Goal: Task Accomplishment & Management: Complete application form

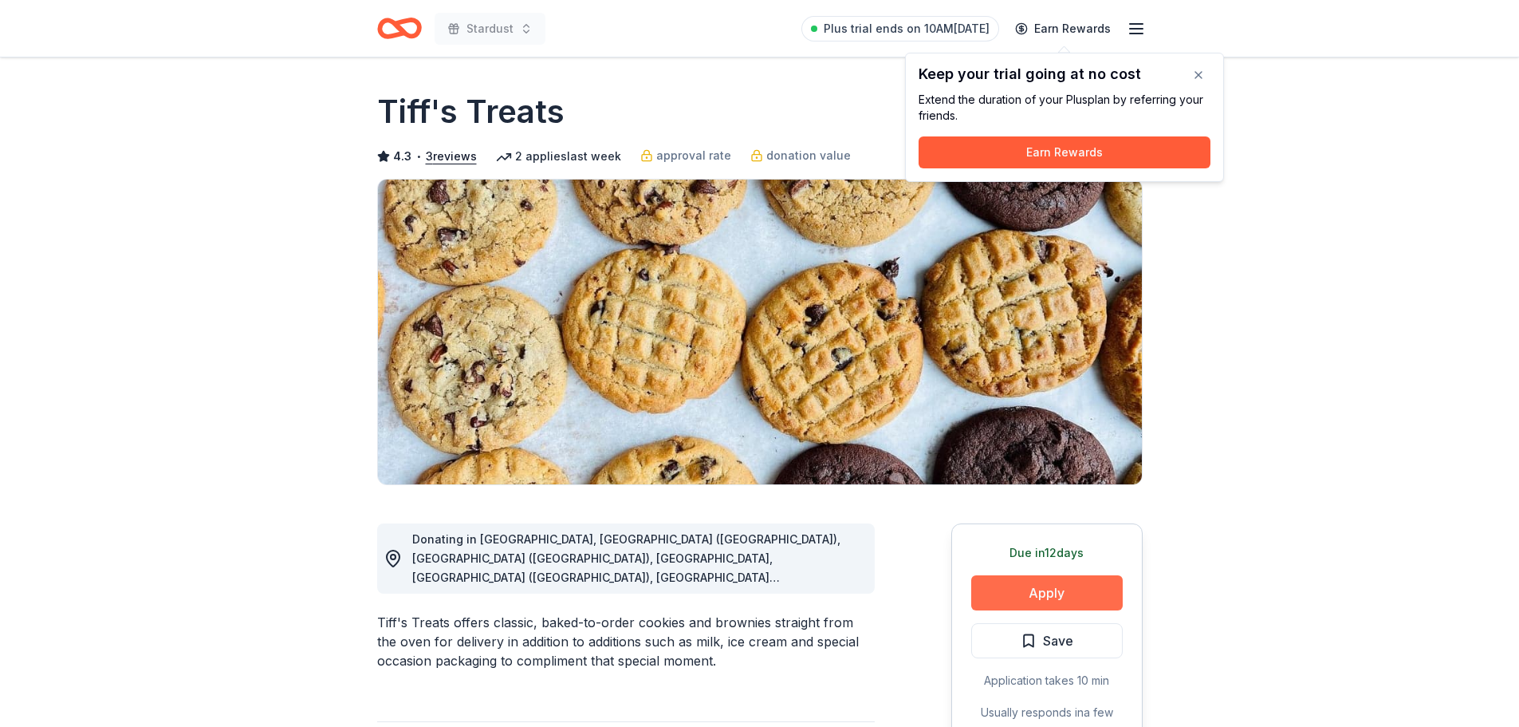
click at [1044, 600] on button "Apply" at bounding box center [1048, 592] width 152 height 35
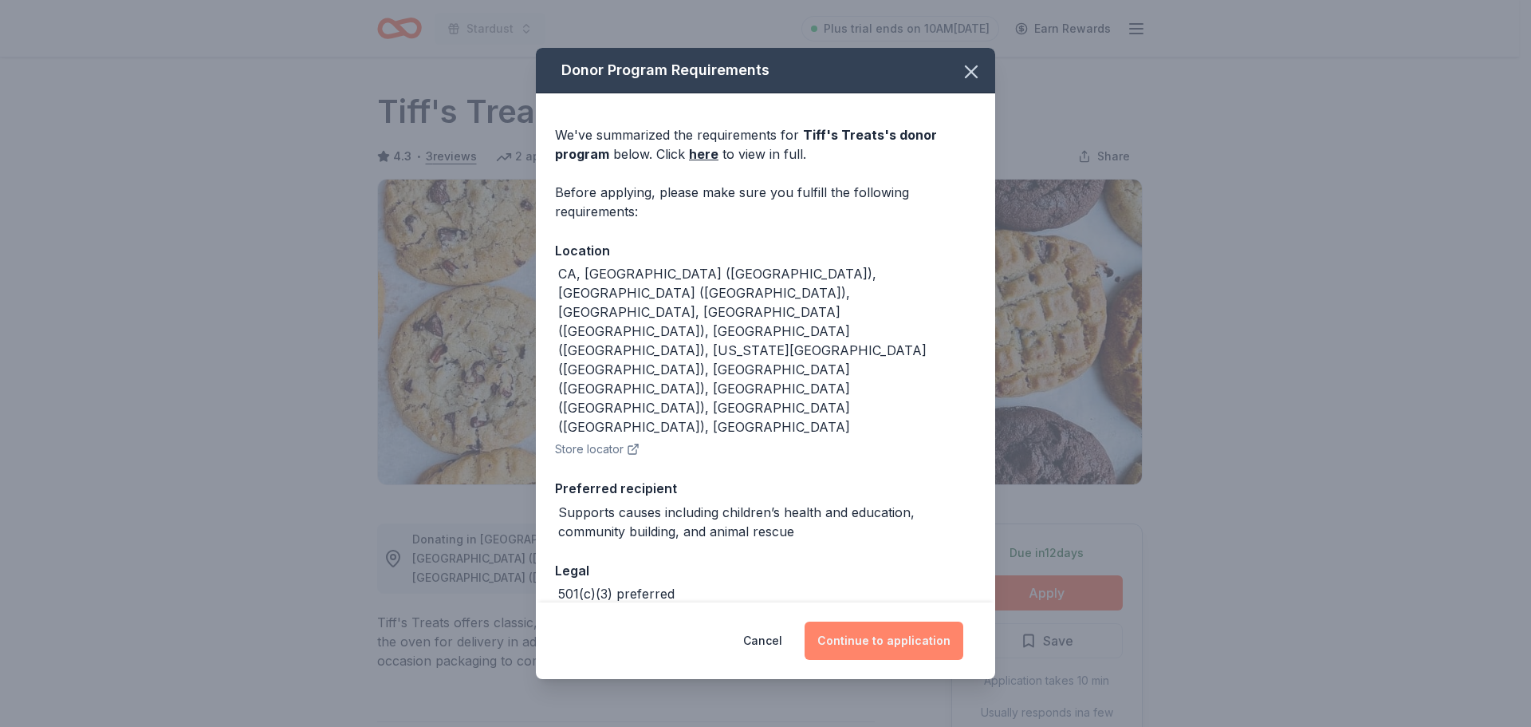
click at [898, 631] on button "Continue to application" at bounding box center [884, 640] width 159 height 38
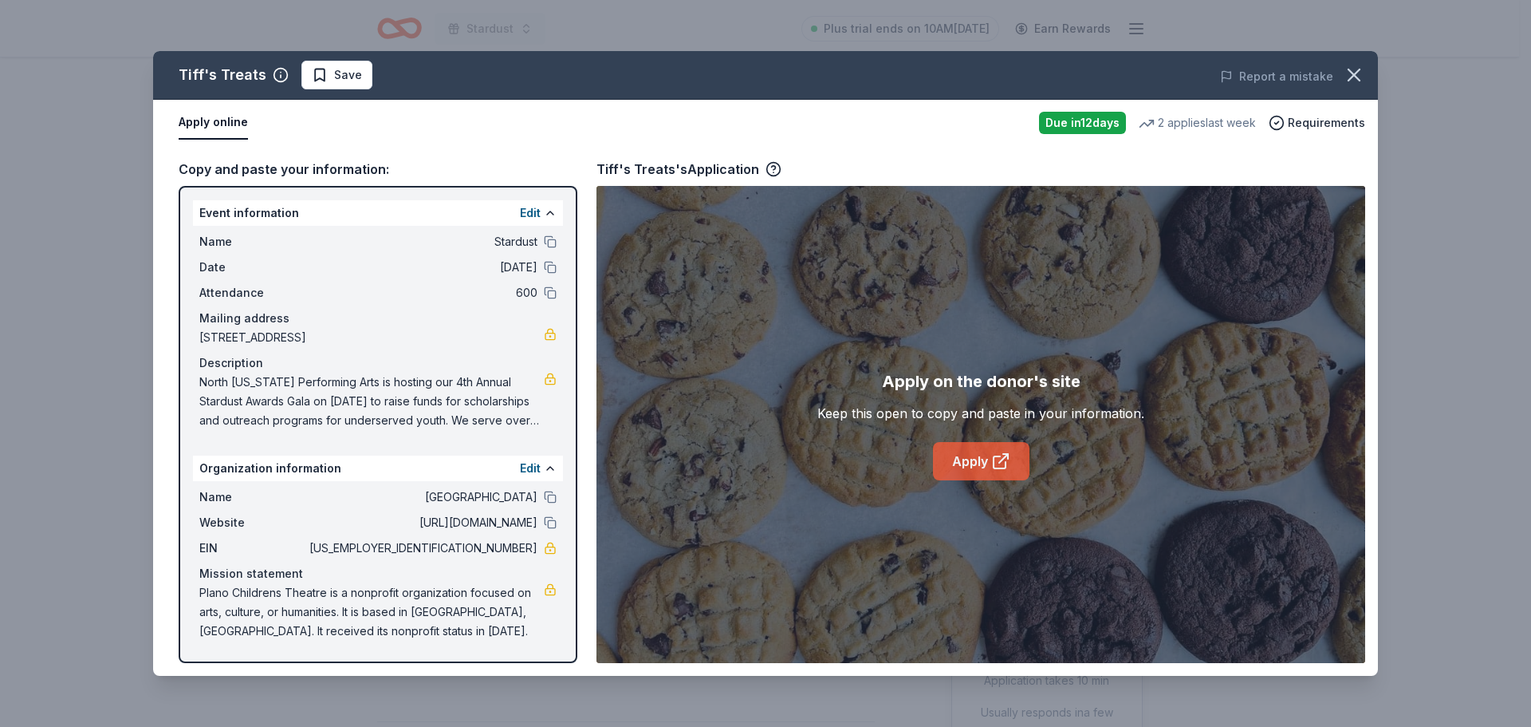
click at [974, 463] on link "Apply" at bounding box center [981, 461] width 97 height 38
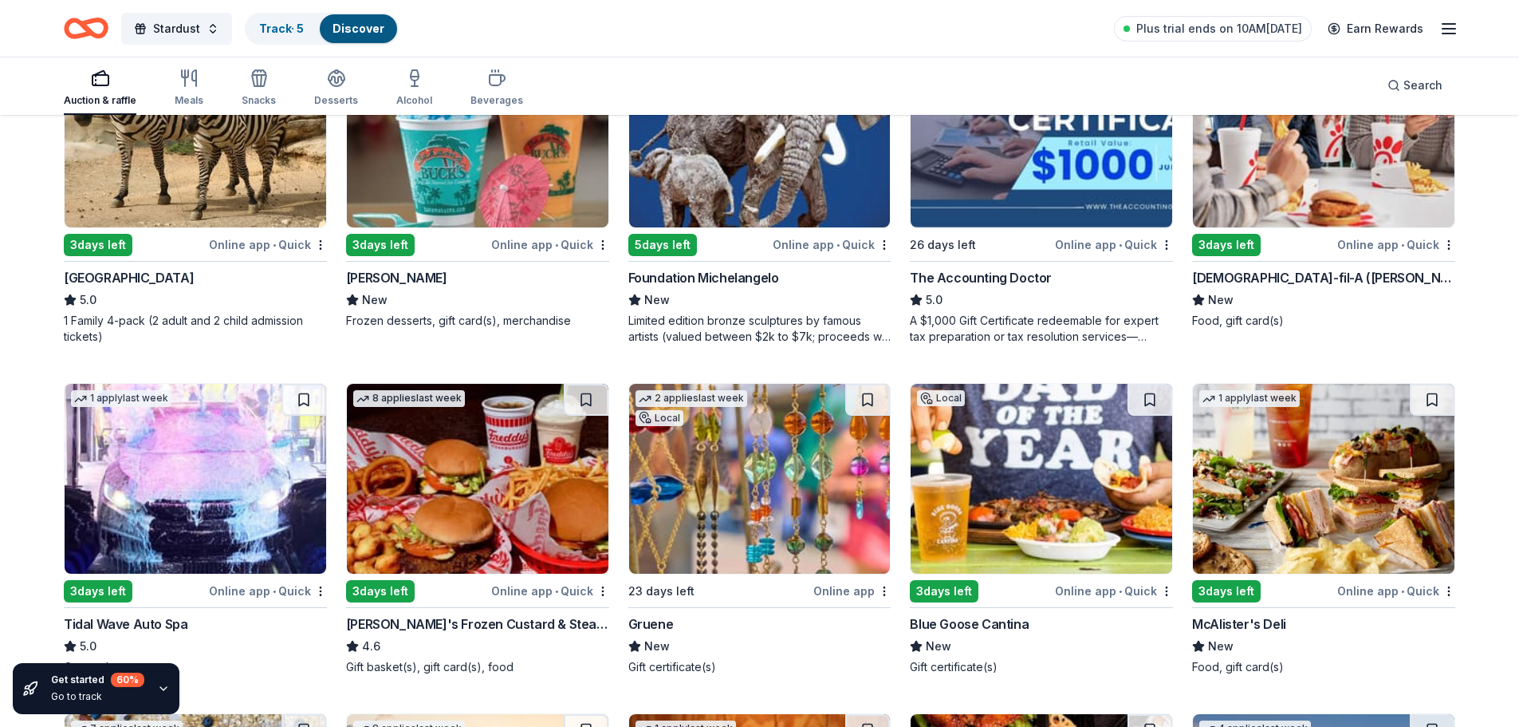
scroll to position [1755, 0]
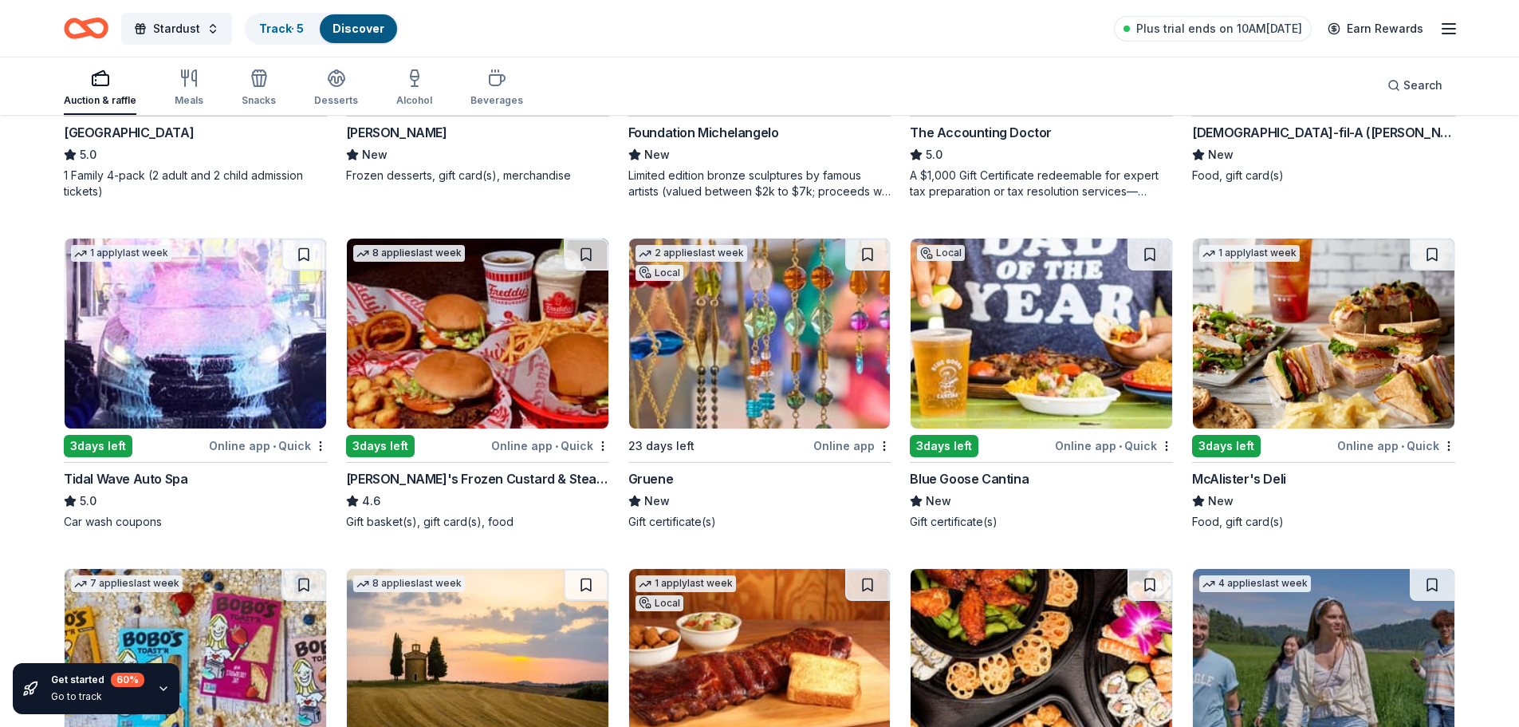
click at [1315, 359] on img at bounding box center [1324, 333] width 262 height 190
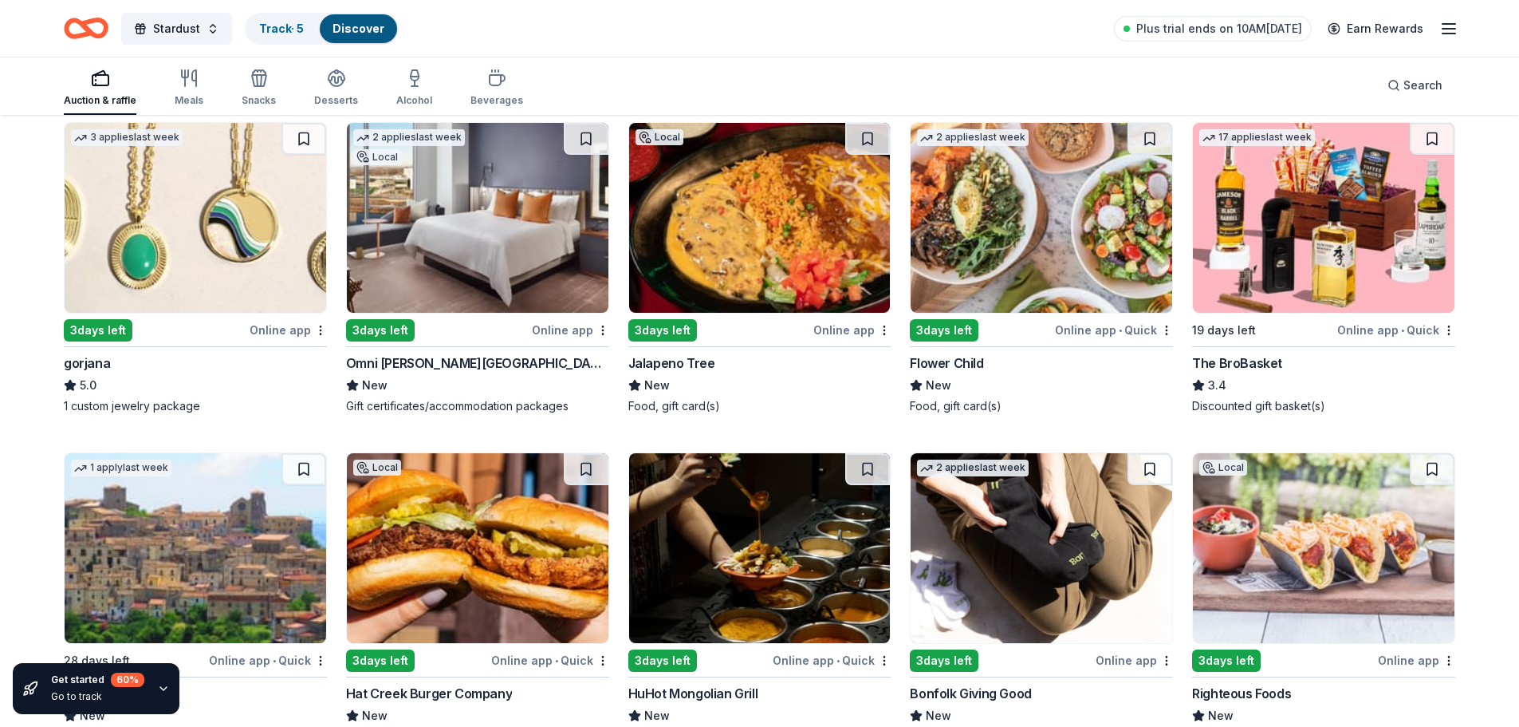
click at [1262, 366] on div "The BroBasket" at bounding box center [1237, 362] width 90 height 19
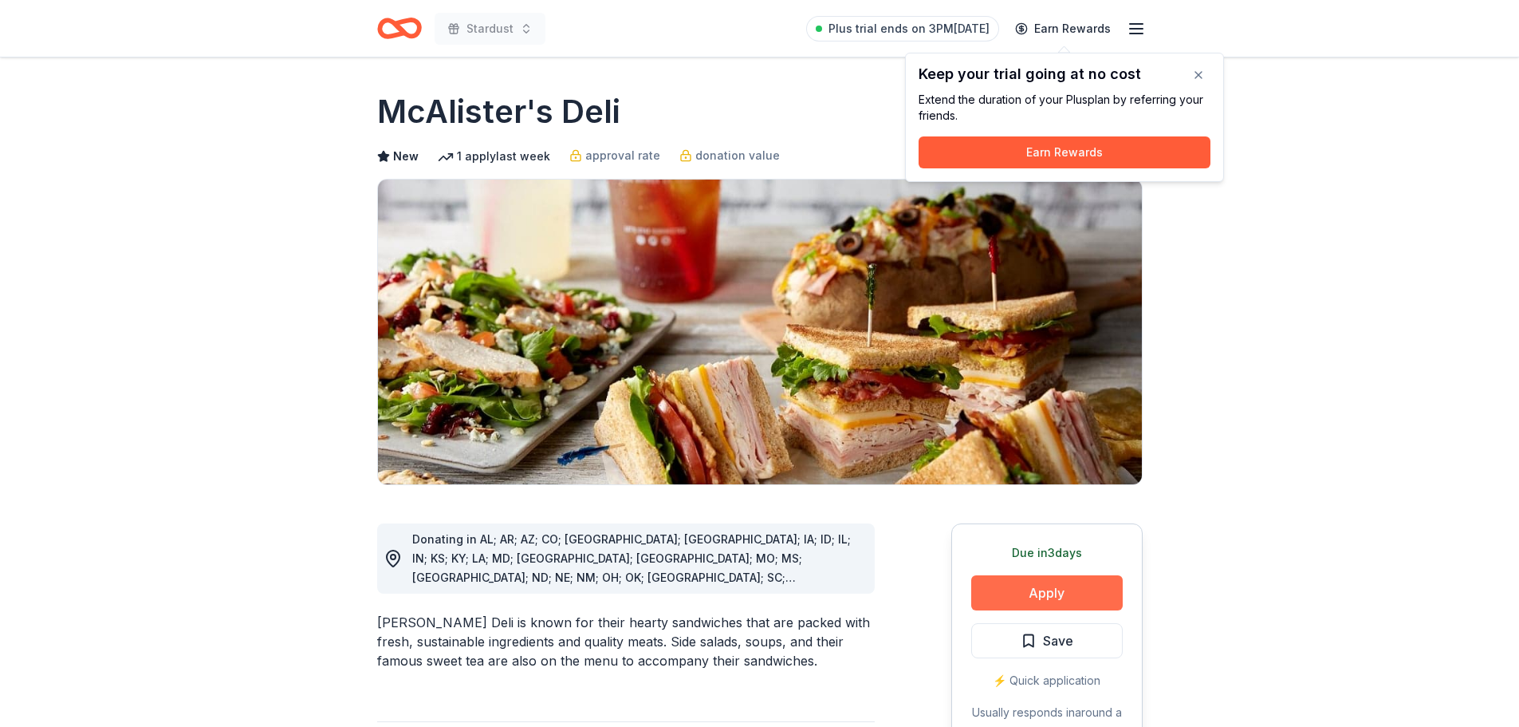
click at [1051, 590] on button "Apply" at bounding box center [1048, 592] width 152 height 35
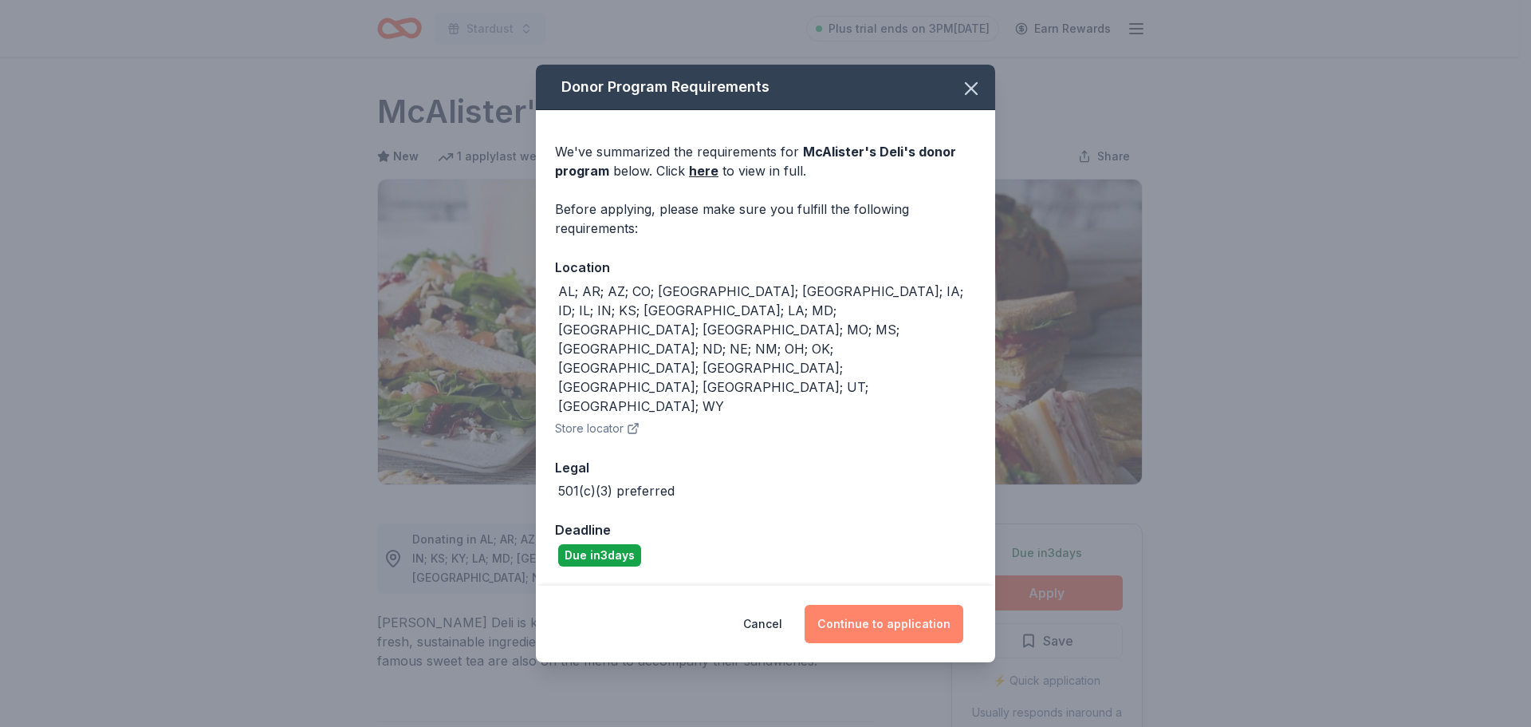
click at [940, 605] on button "Continue to application" at bounding box center [884, 624] width 159 height 38
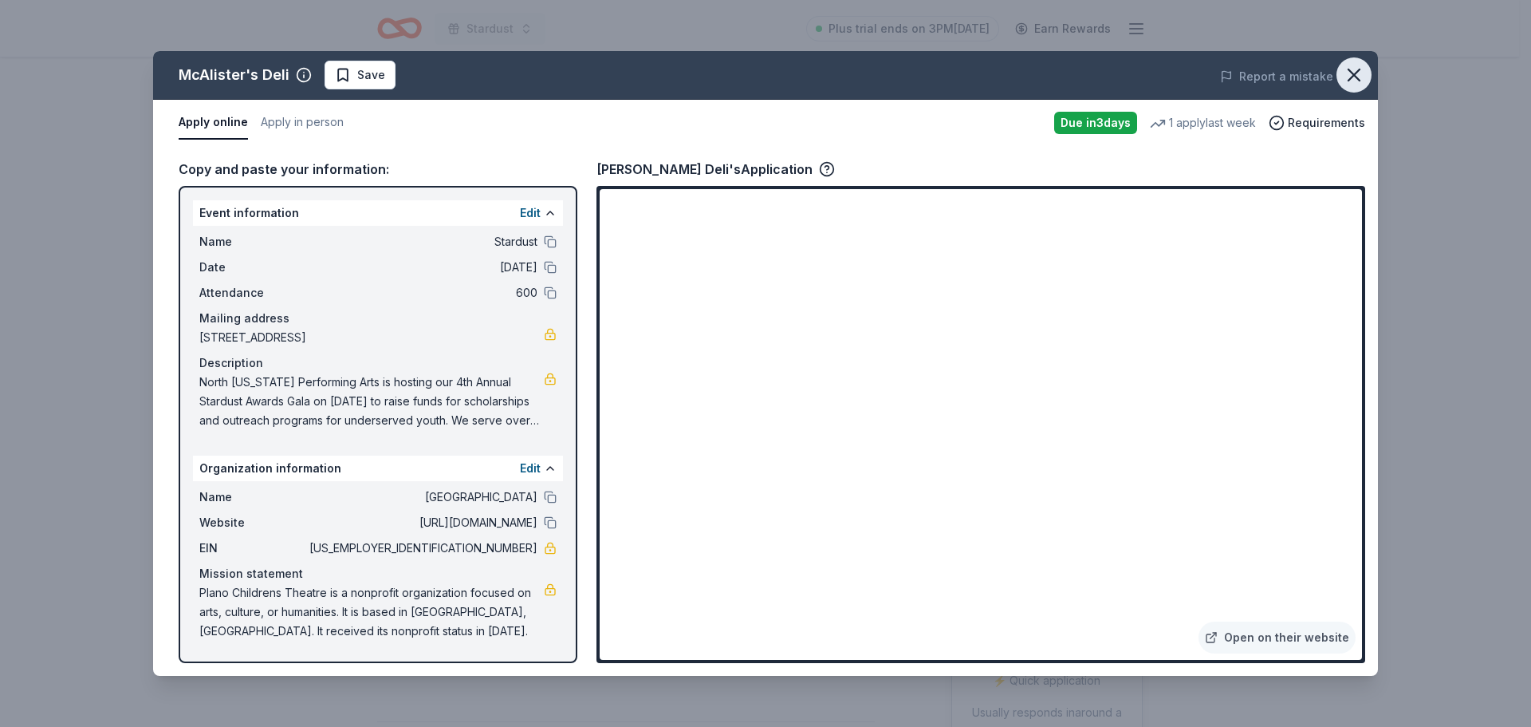
click at [1358, 75] on icon "button" at bounding box center [1354, 75] width 22 height 22
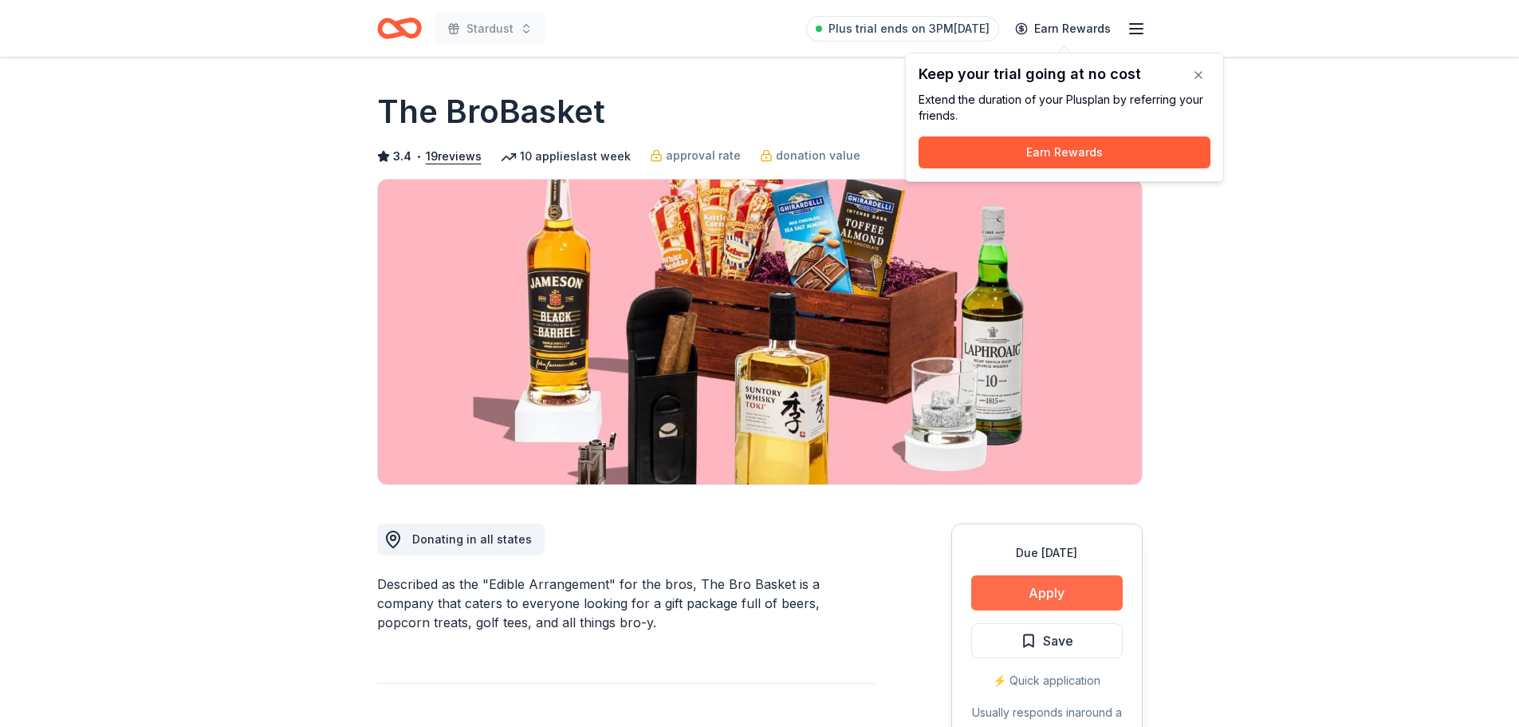
click at [1035, 600] on button "Apply" at bounding box center [1048, 592] width 152 height 35
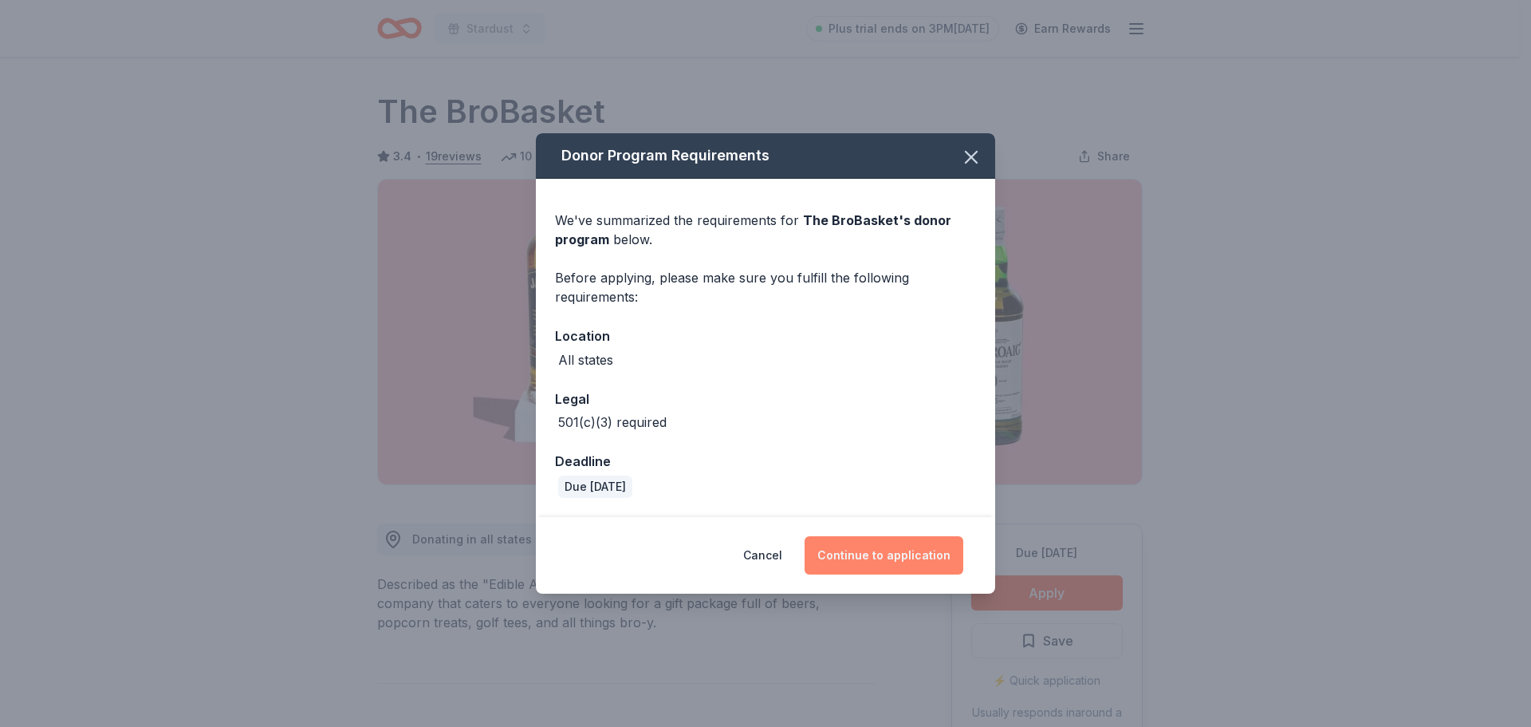
click at [917, 550] on button "Continue to application" at bounding box center [884, 555] width 159 height 38
